Goal: Information Seeking & Learning: Learn about a topic

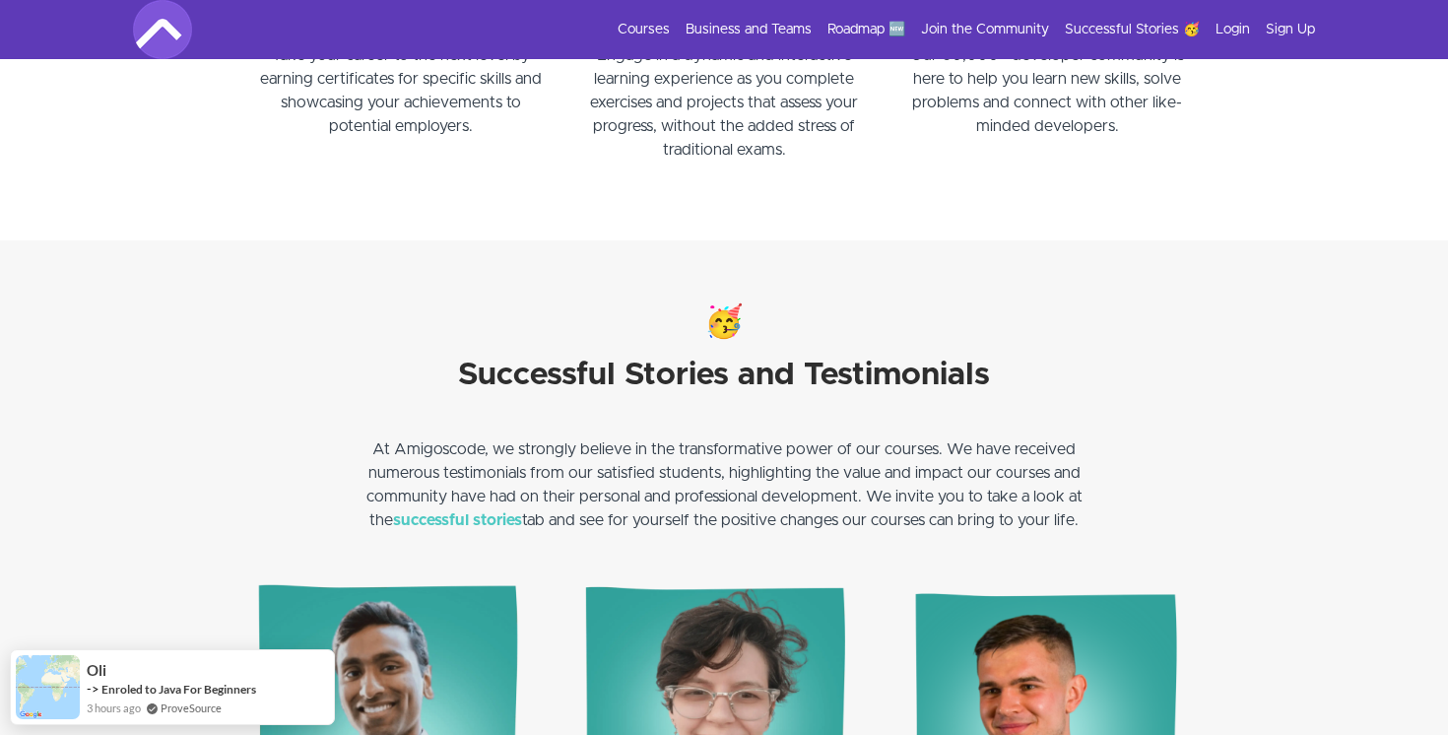
scroll to position [2572, 0]
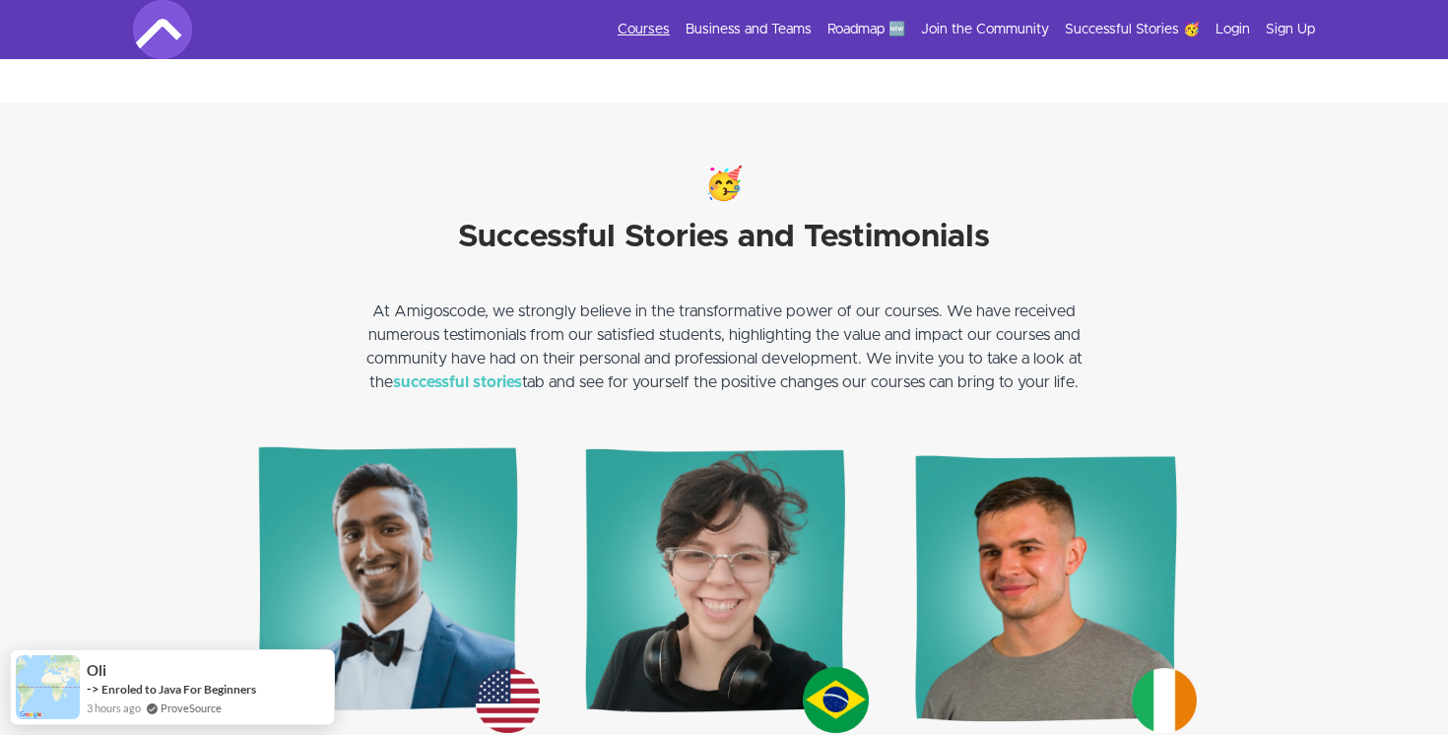
click at [666, 29] on link "Courses" at bounding box center [644, 30] width 52 height 20
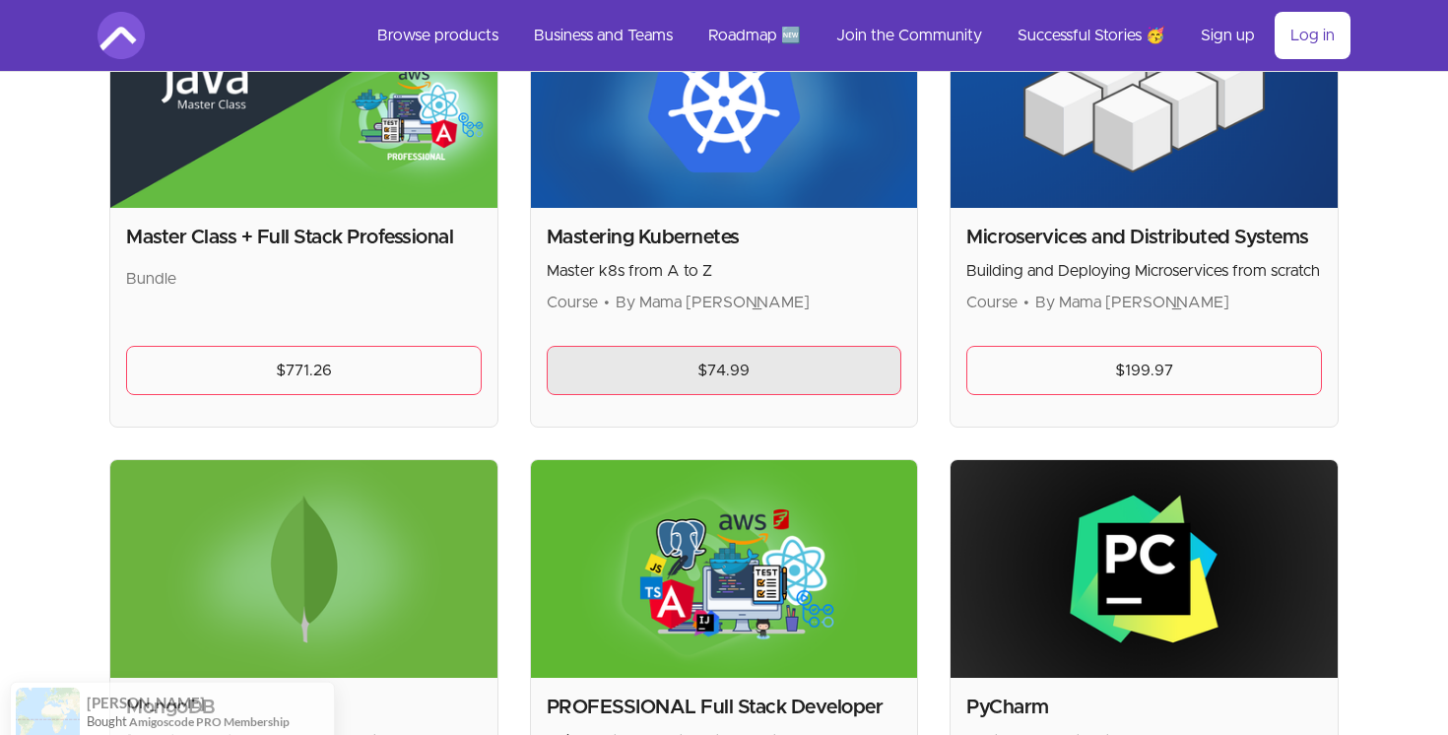
scroll to position [3429, 0]
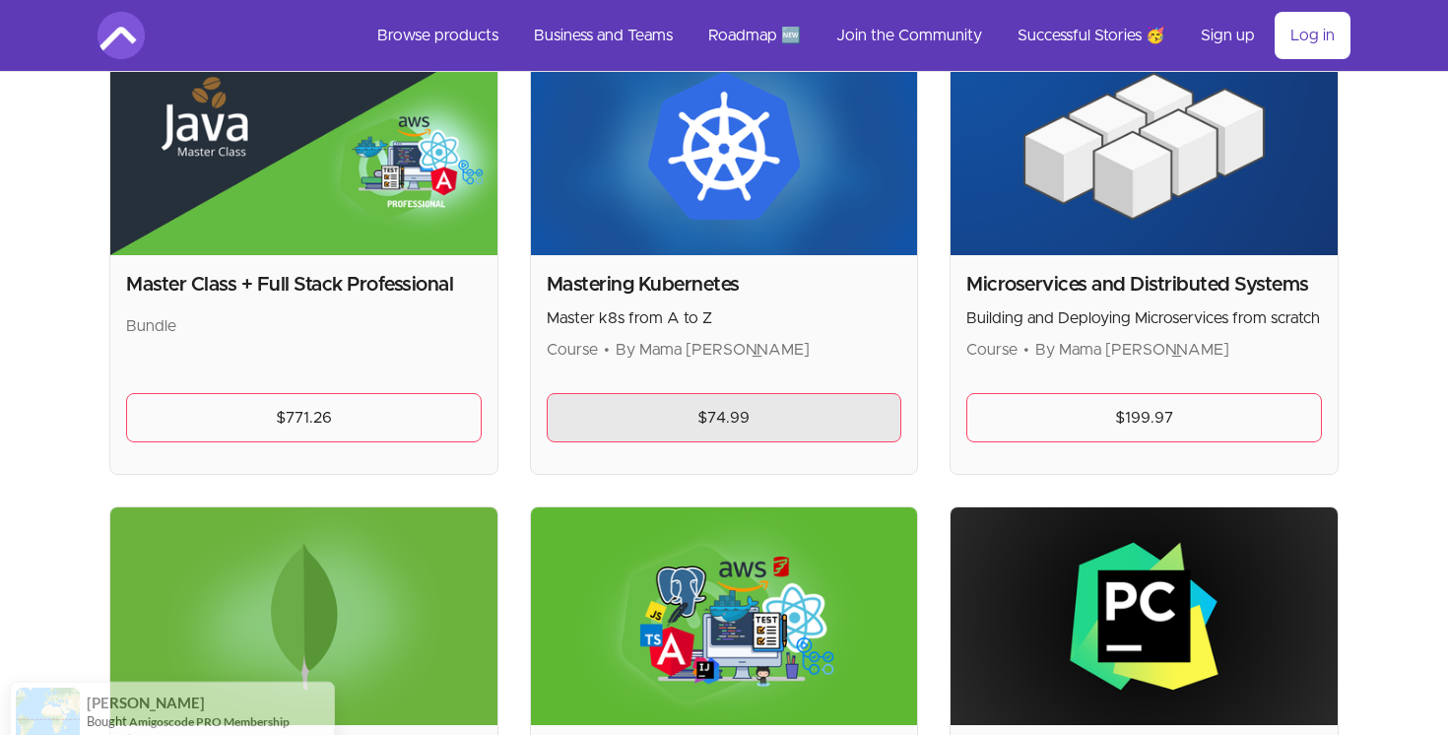
click at [772, 408] on link "$74.99" at bounding box center [725, 417] width 356 height 49
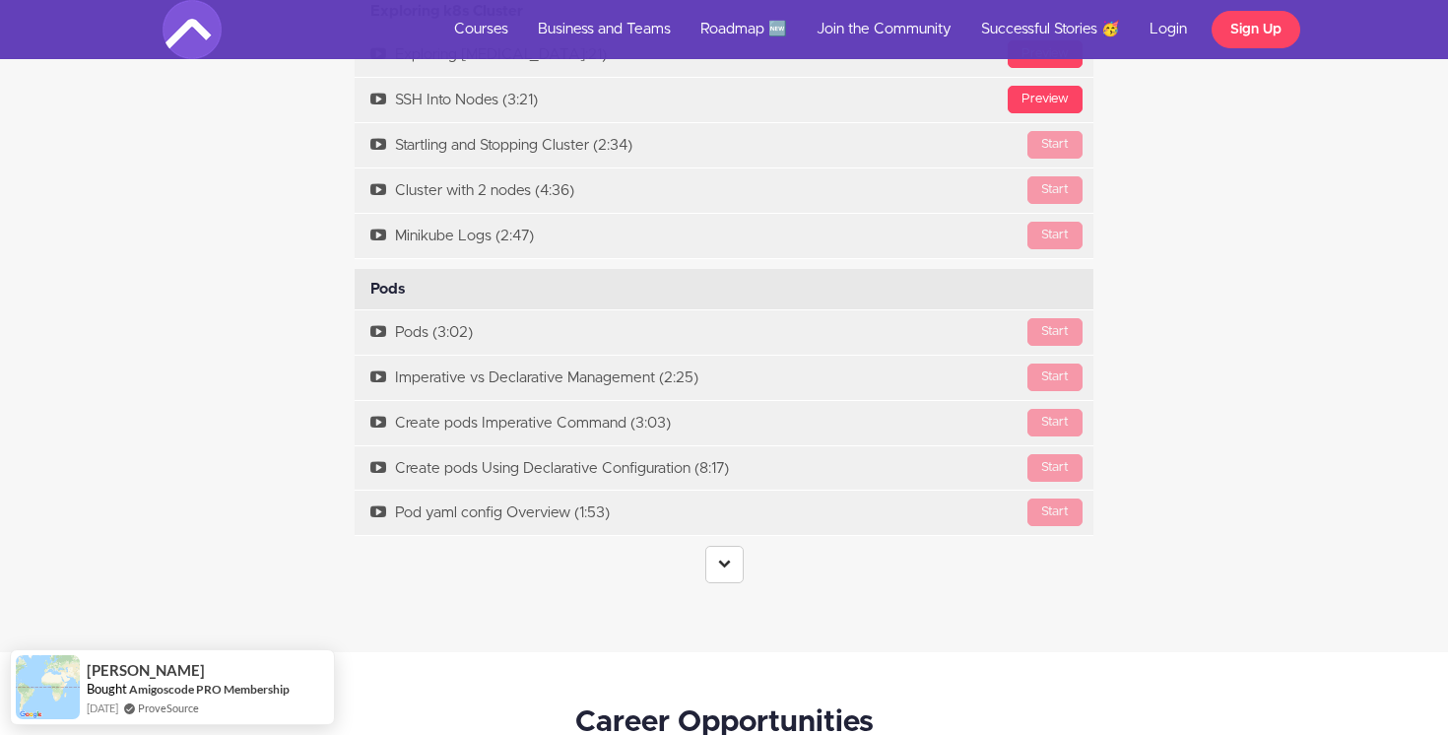
scroll to position [4102, 0]
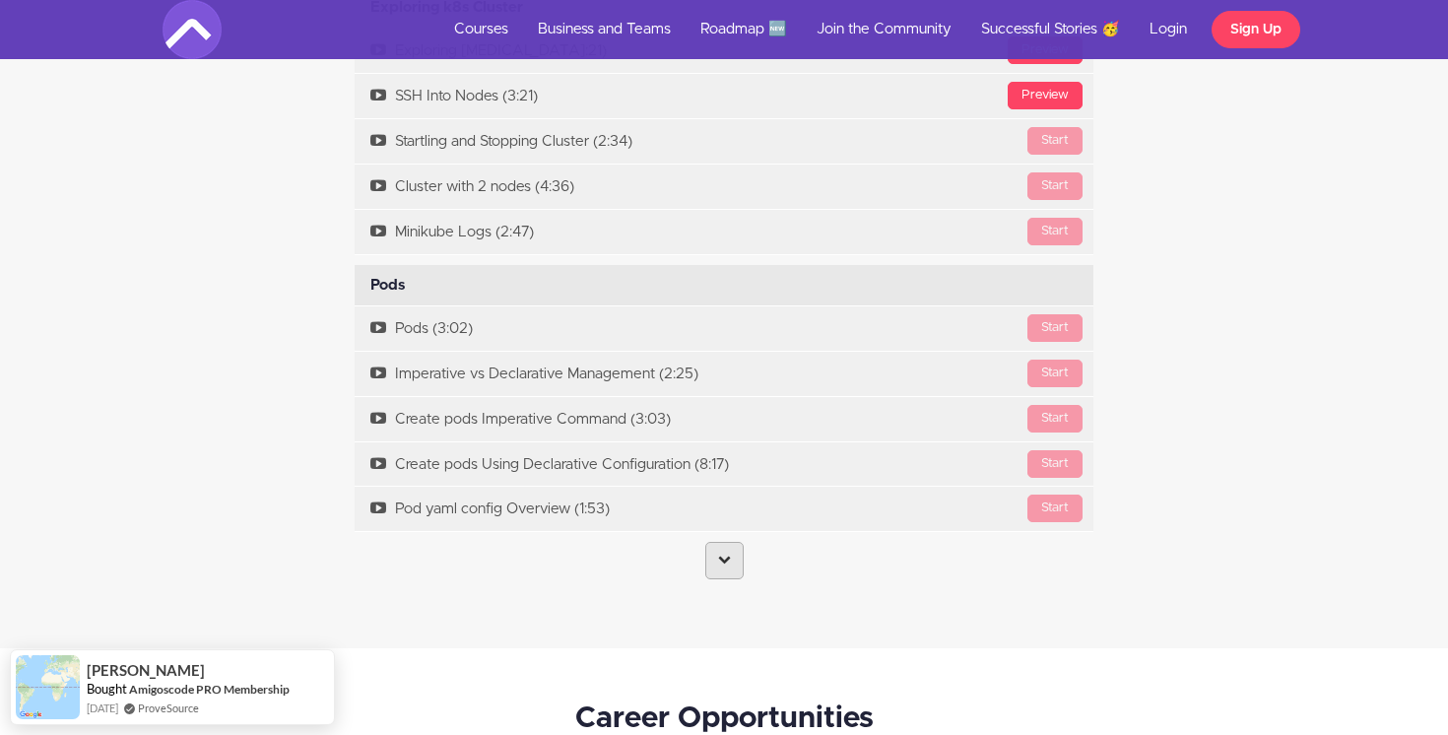
click at [729, 551] on link at bounding box center [724, 560] width 38 height 37
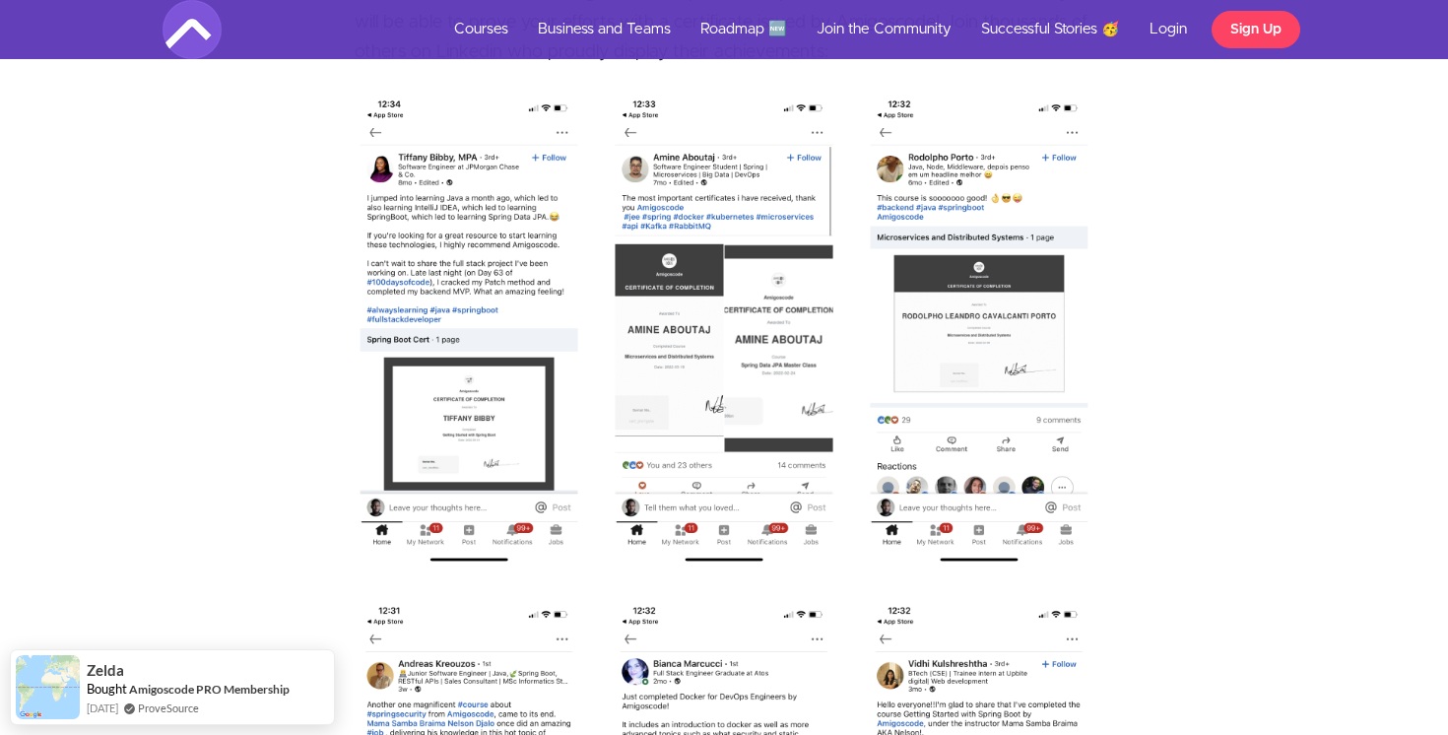
scroll to position [11466, 0]
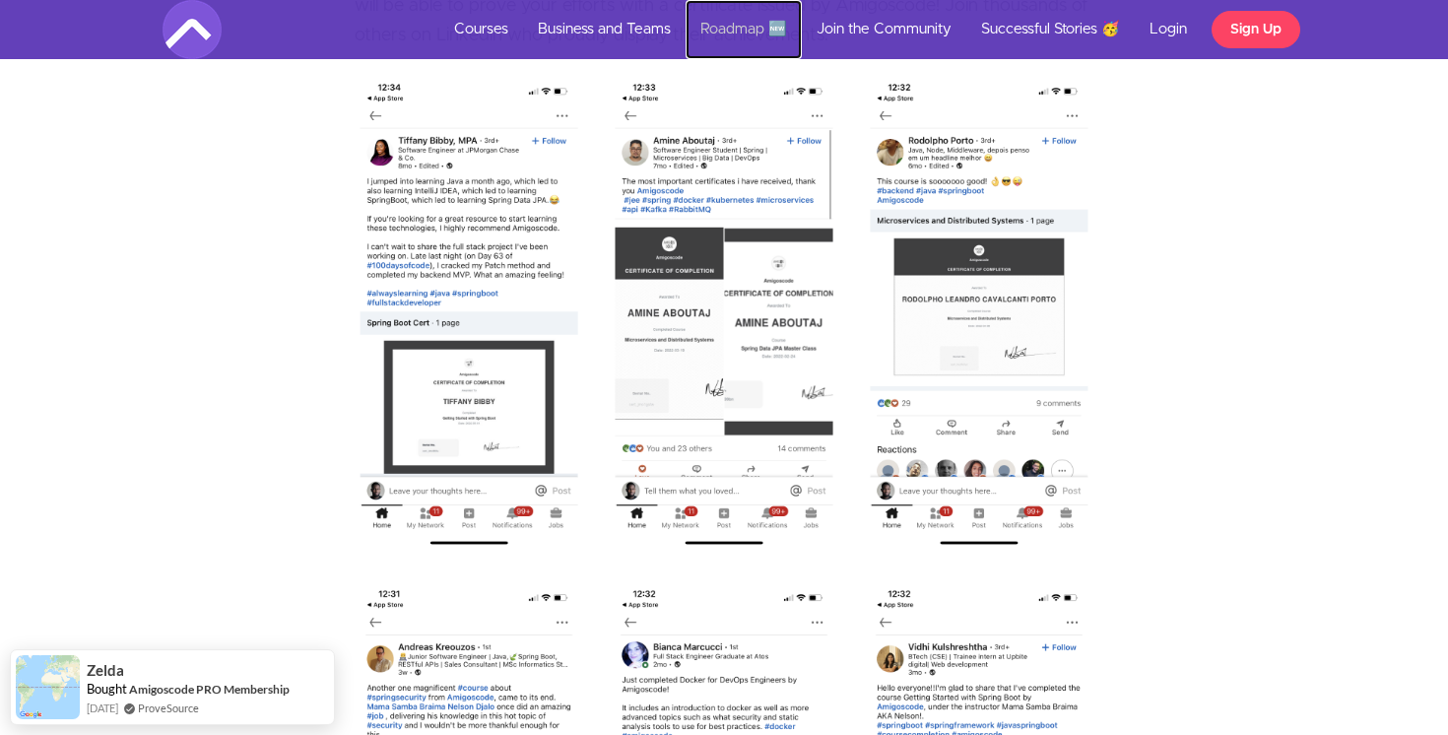
click at [758, 30] on link "Roadmap 🆕" at bounding box center [744, 29] width 116 height 59
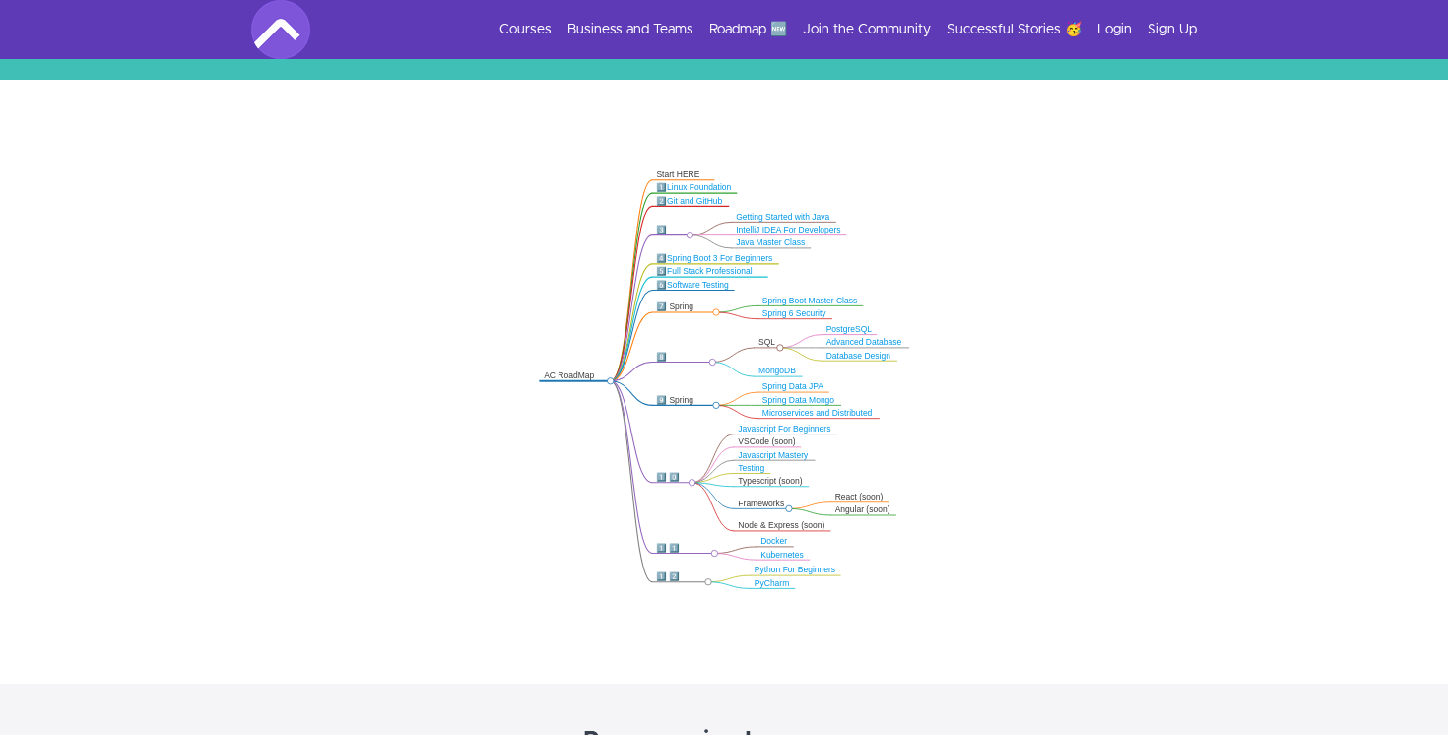
scroll to position [327, 0]
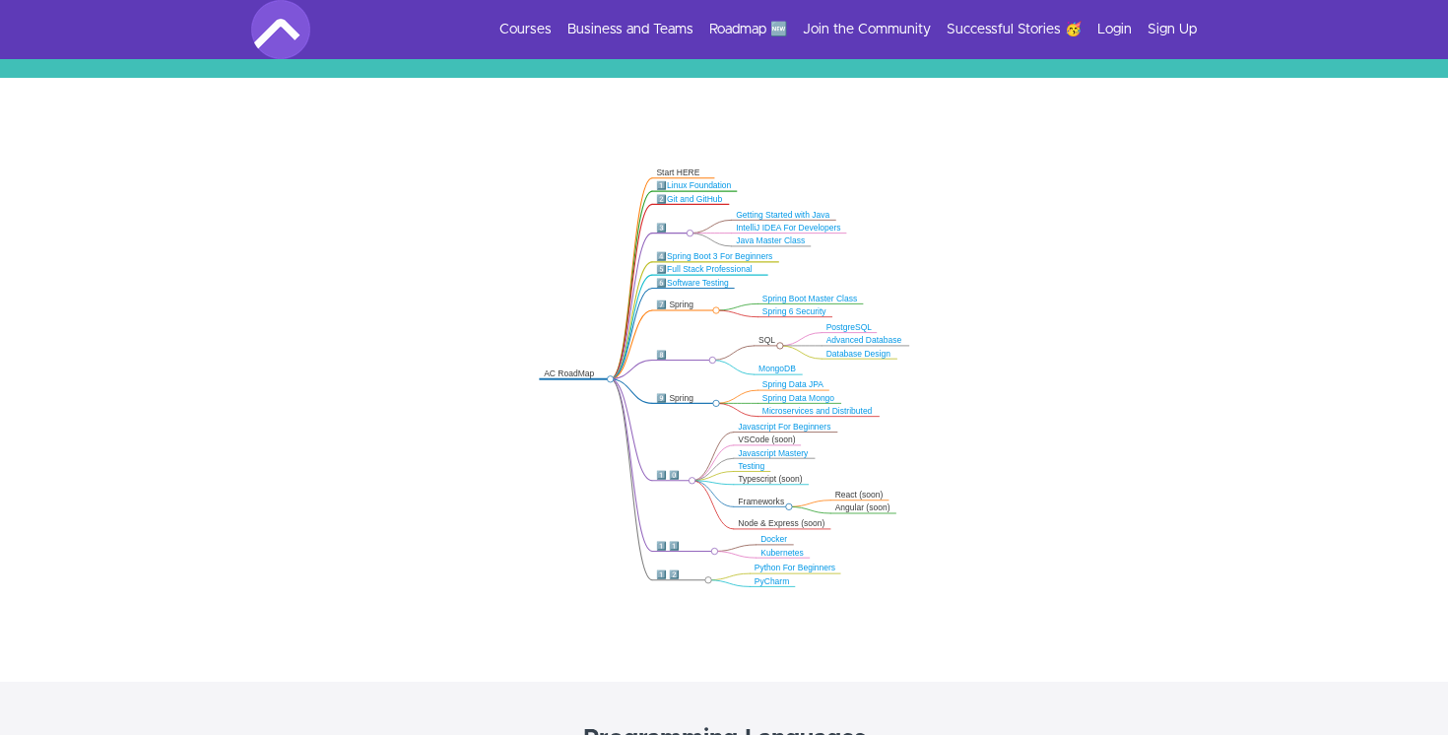
click at [778, 552] on link "Kubernetes" at bounding box center [781, 552] width 43 height 9
